Goal: Transaction & Acquisition: Subscribe to service/newsletter

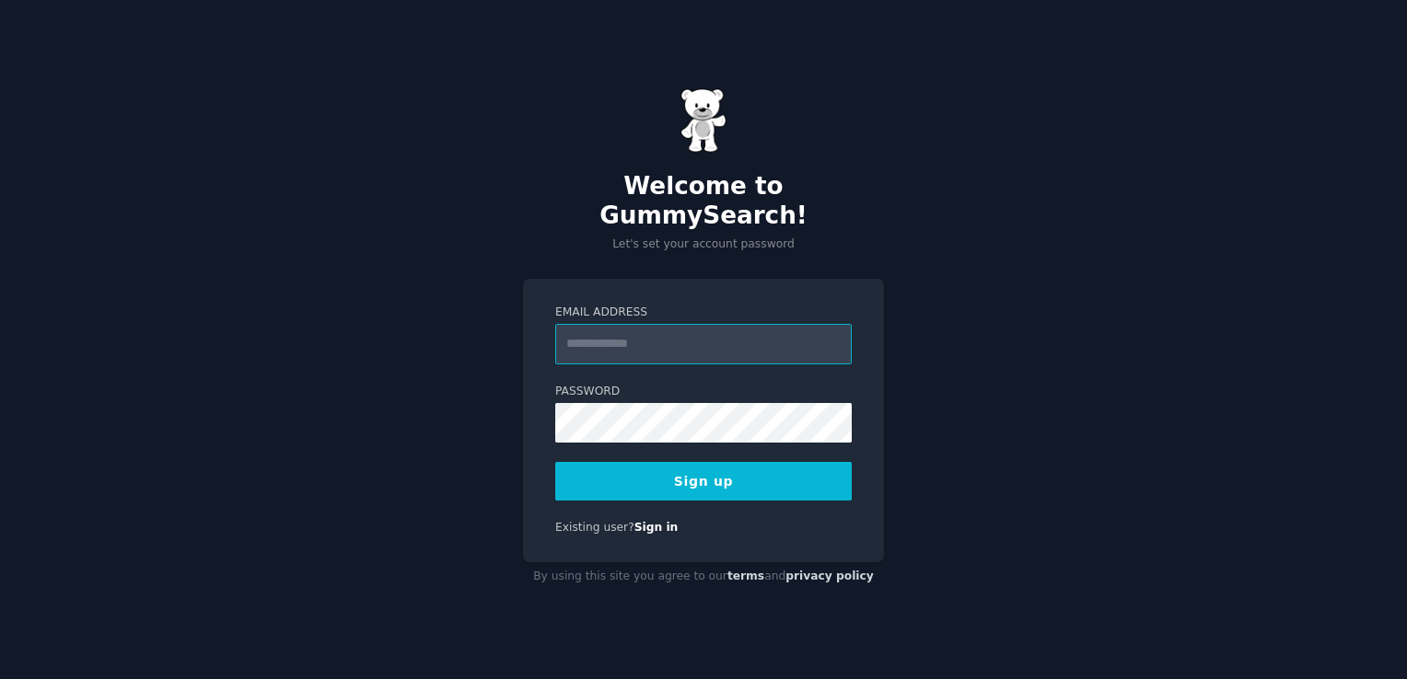
click at [654, 330] on input "Email Address" at bounding box center [703, 344] width 296 height 41
click at [623, 326] on input "Email Address" at bounding box center [703, 344] width 296 height 41
type input "**********"
click at [712, 471] on button "Sign up" at bounding box center [703, 481] width 296 height 39
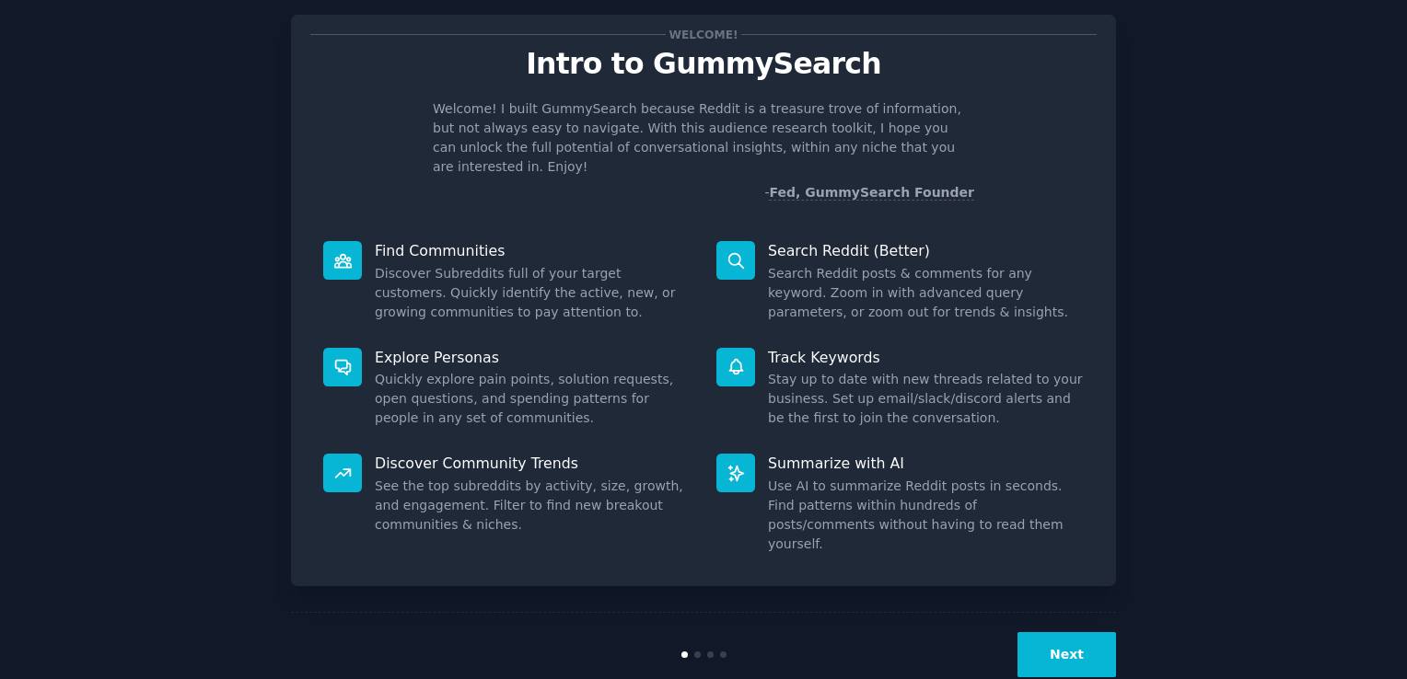
scroll to position [41, 0]
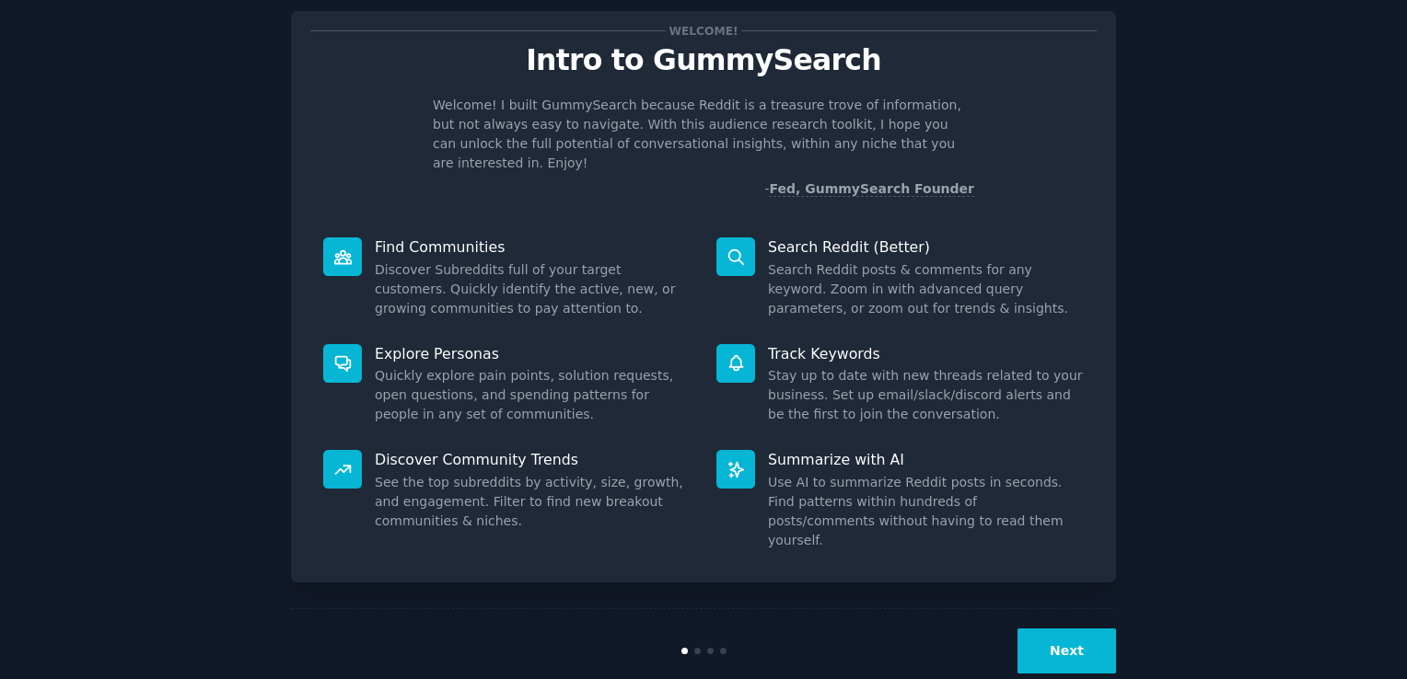
click at [1058, 629] on button "Next" at bounding box center [1066, 651] width 99 height 45
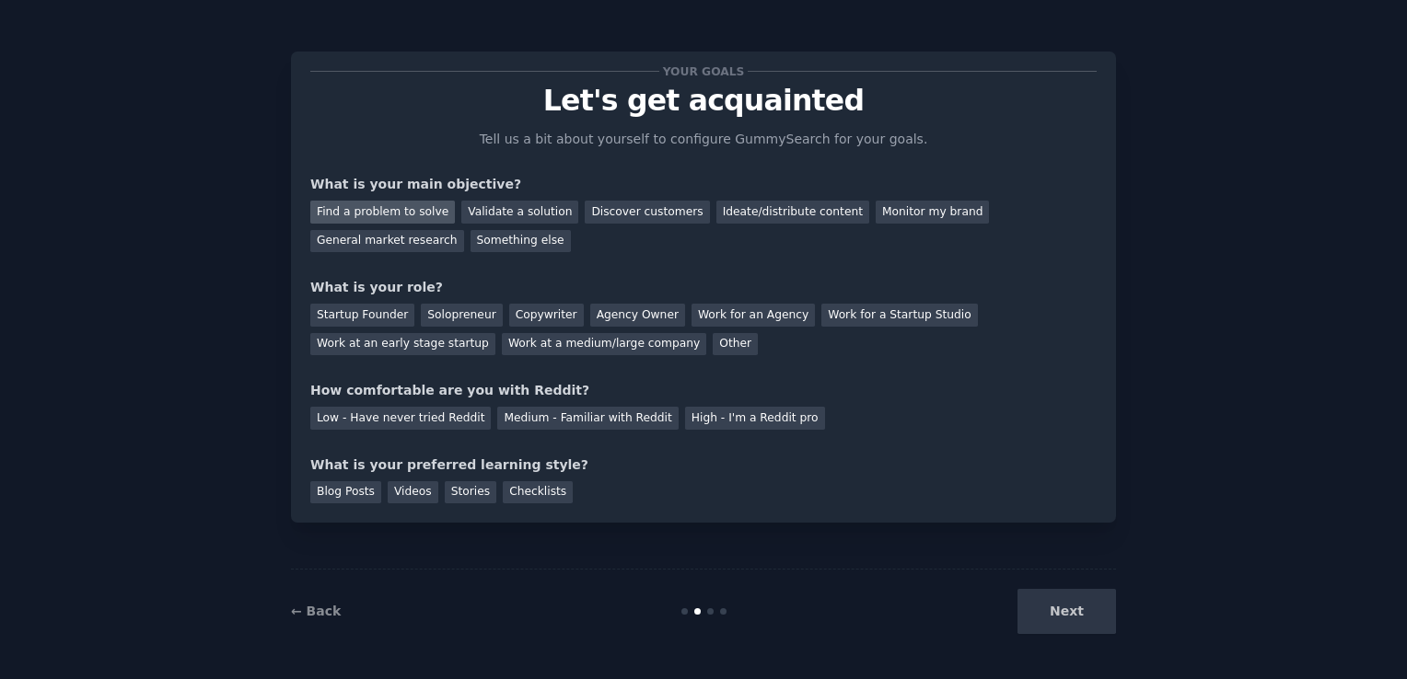
click at [404, 212] on div "Find a problem to solve" at bounding box center [382, 212] width 145 height 23
click at [517, 214] on div "Validate a solution" at bounding box center [519, 212] width 117 height 23
click at [400, 214] on div "Find a problem to solve" at bounding box center [382, 212] width 145 height 23
click at [634, 212] on div "Discover customers" at bounding box center [647, 212] width 124 height 23
click at [377, 322] on div "Startup Founder" at bounding box center [362, 315] width 104 height 23
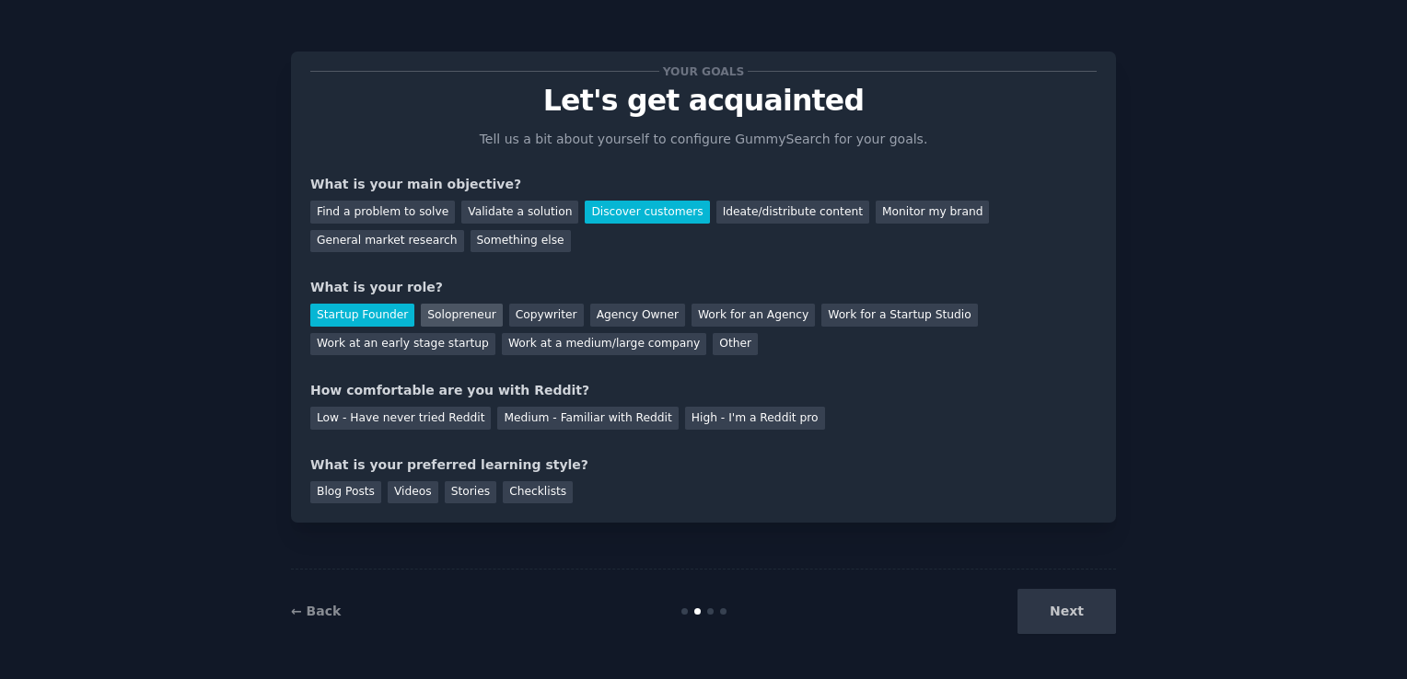
click at [464, 314] on div "Solopreneur" at bounding box center [461, 315] width 81 height 23
click at [538, 423] on div "Medium - Familiar with Reddit" at bounding box center [587, 418] width 180 height 23
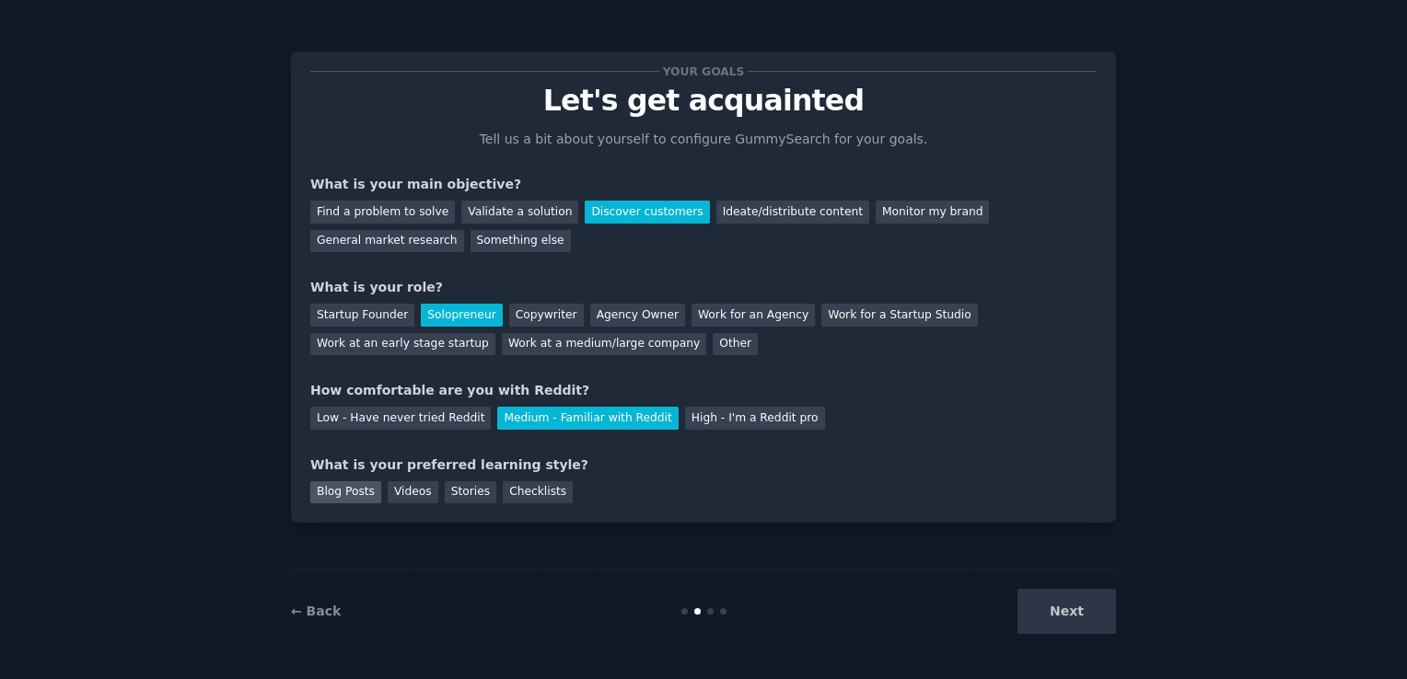
click at [364, 496] on div "Blog Posts" at bounding box center [345, 492] width 71 height 23
click at [1092, 623] on button "Next" at bounding box center [1066, 611] width 99 height 45
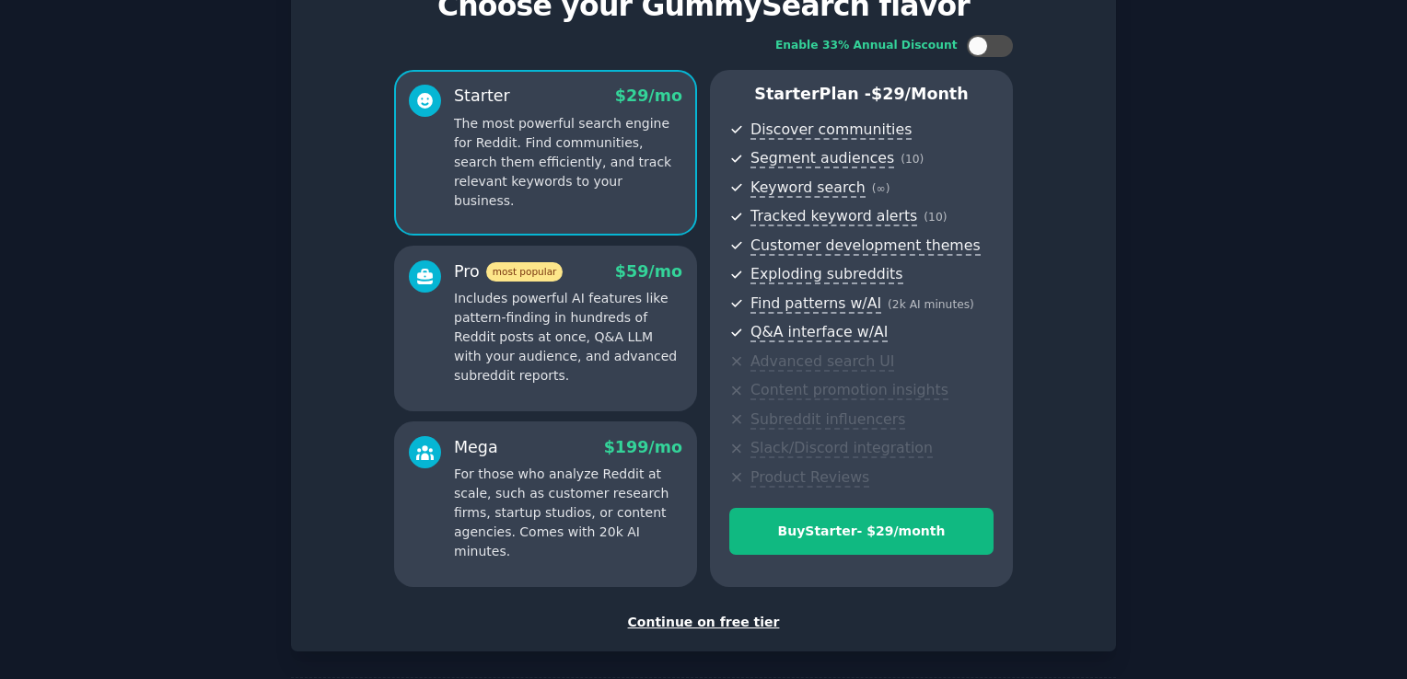
scroll to position [85, 0]
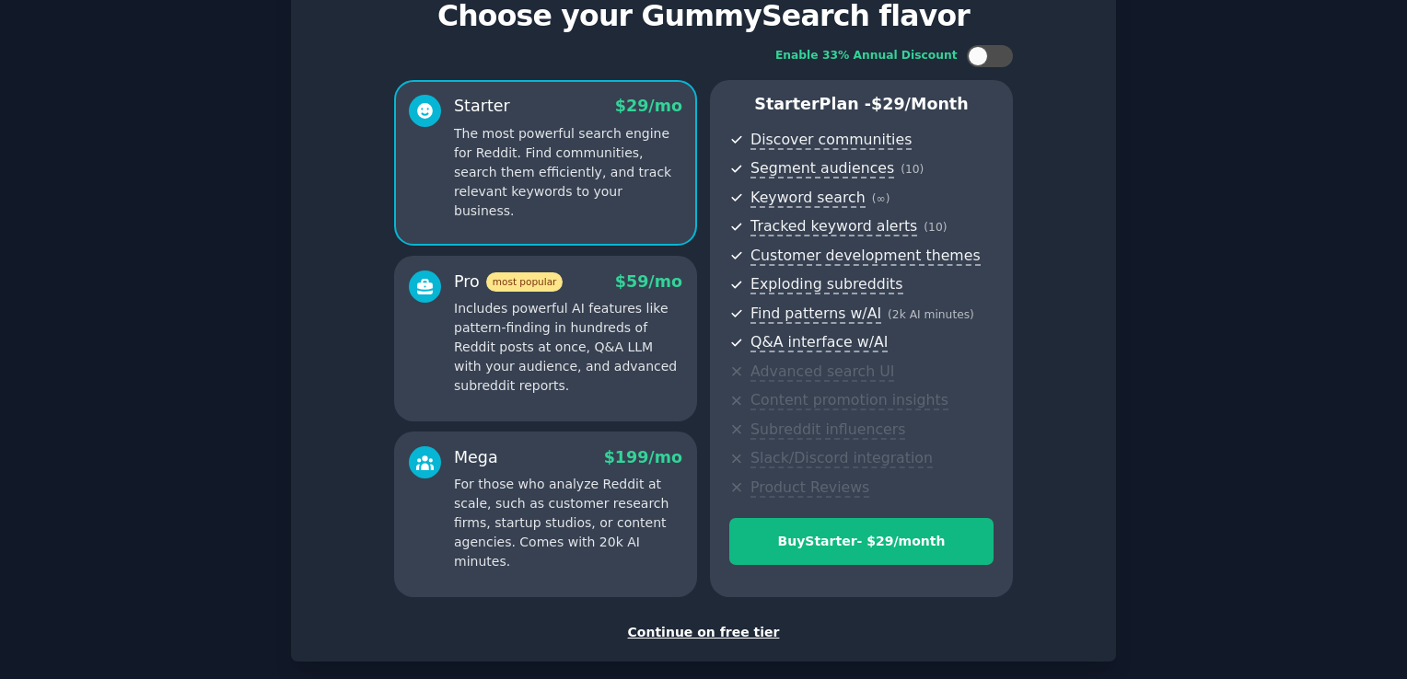
click at [700, 636] on div "Continue on free tier" at bounding box center [703, 632] width 786 height 19
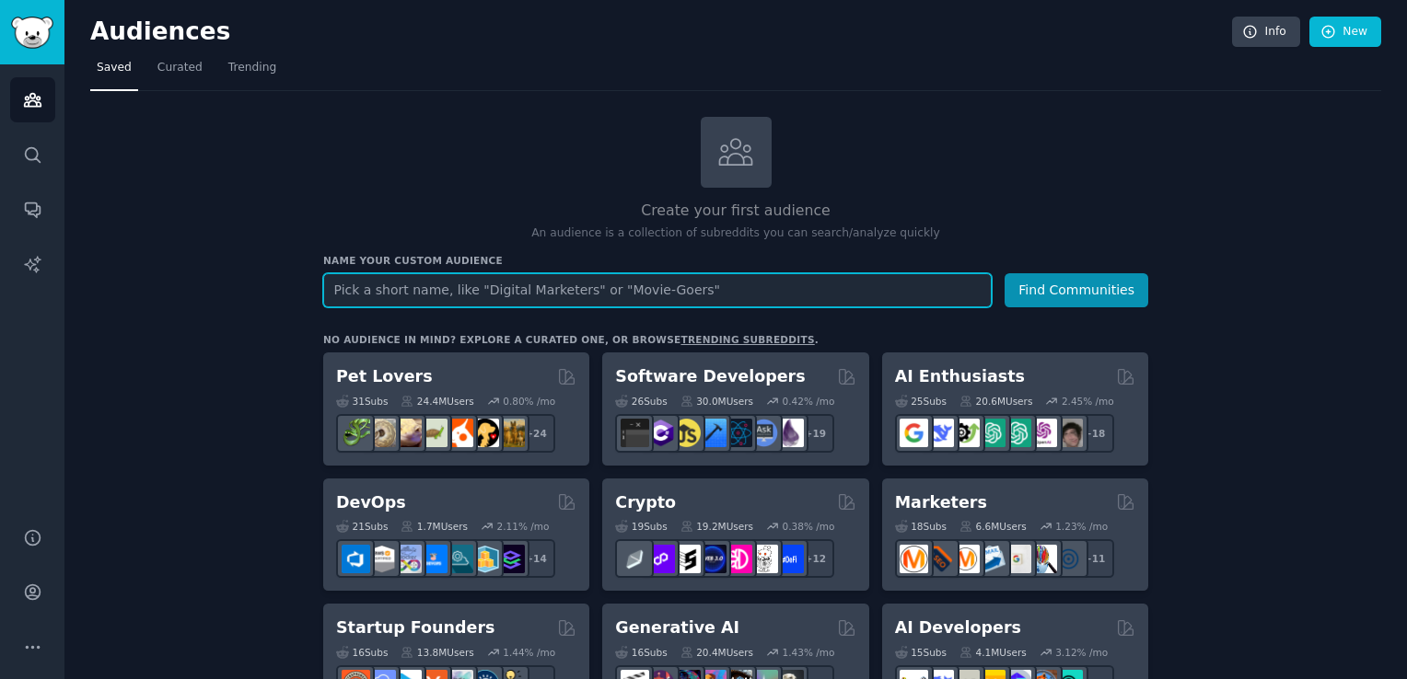
click at [630, 293] on input "text" at bounding box center [657, 290] width 668 height 34
type input "career"
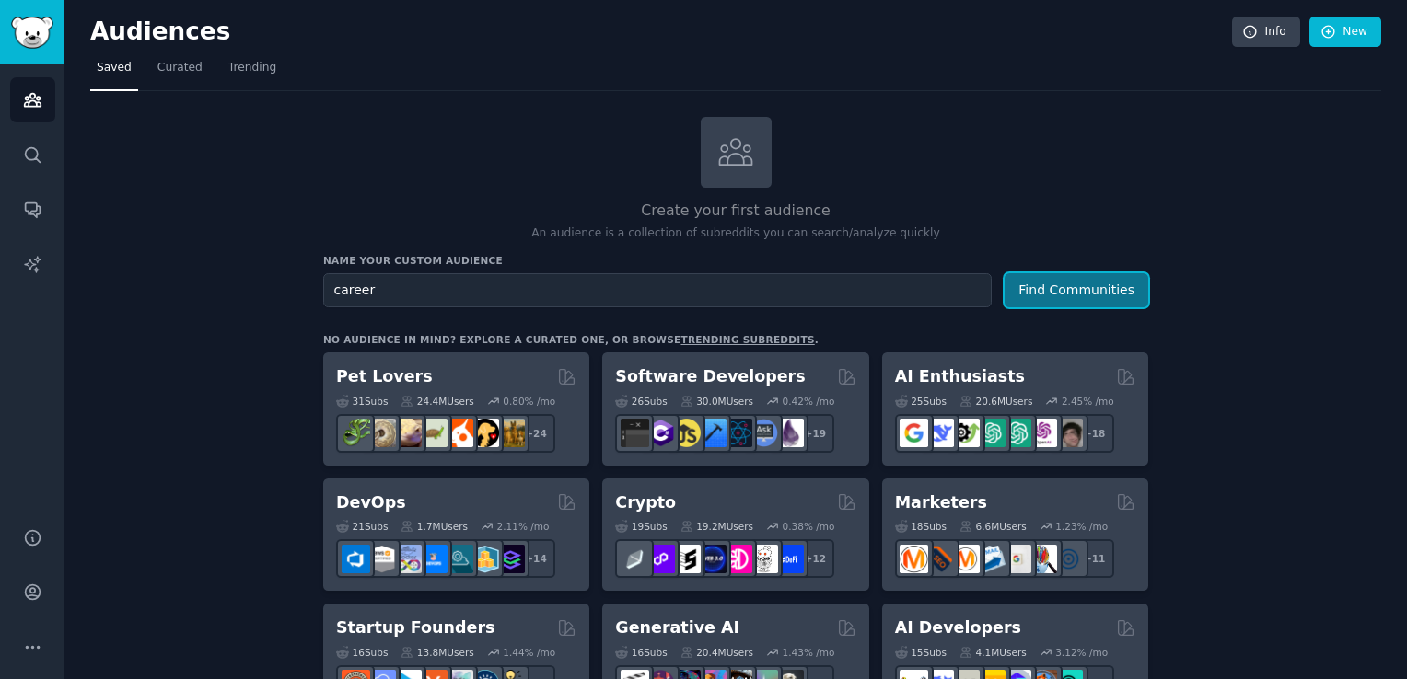
click at [1049, 297] on button "Find Communities" at bounding box center [1076, 290] width 144 height 34
